Goal: Task Accomplishment & Management: Manage account settings

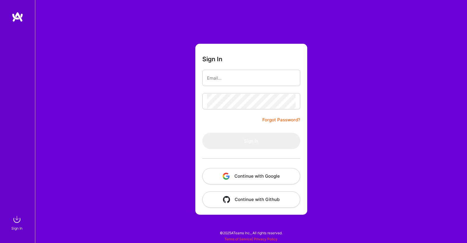
type input "[EMAIL_ADDRESS][DOMAIN_NAME]"
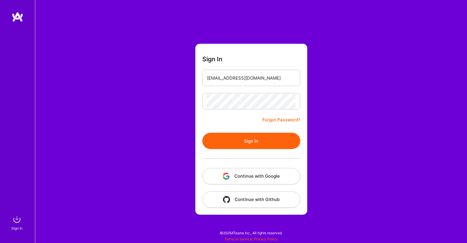
click at [232, 145] on button "Sign In" at bounding box center [251, 141] width 98 height 16
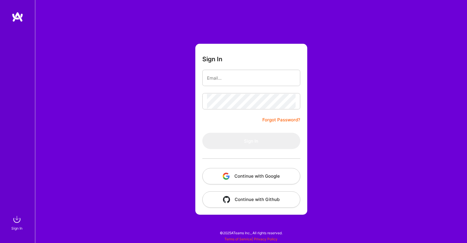
click at [253, 180] on button "Continue with Google" at bounding box center [251, 176] width 98 height 16
